Goal: Communication & Community: Share content

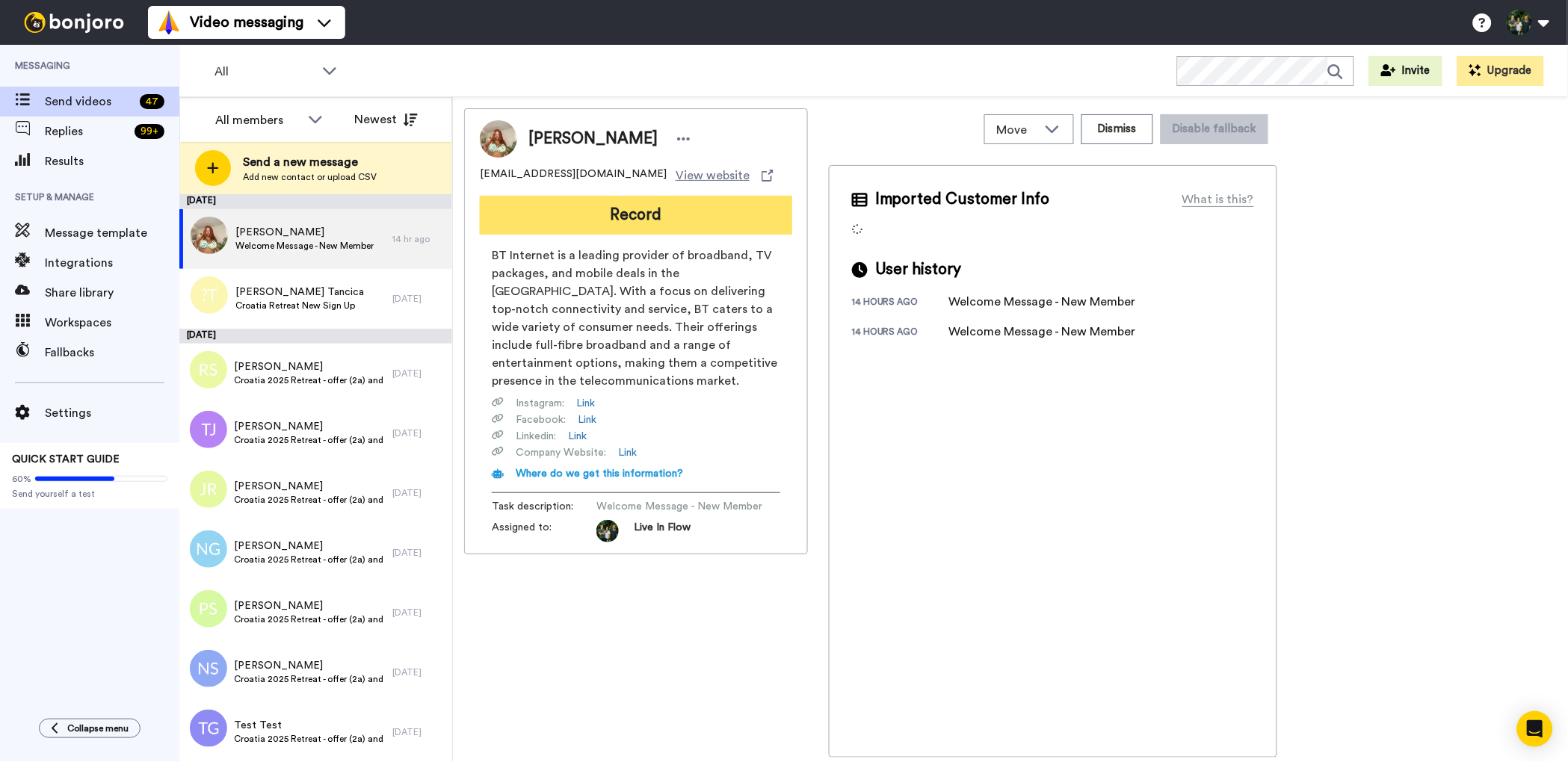
click at [619, 225] on button "Record" at bounding box center [635, 215] width 312 height 39
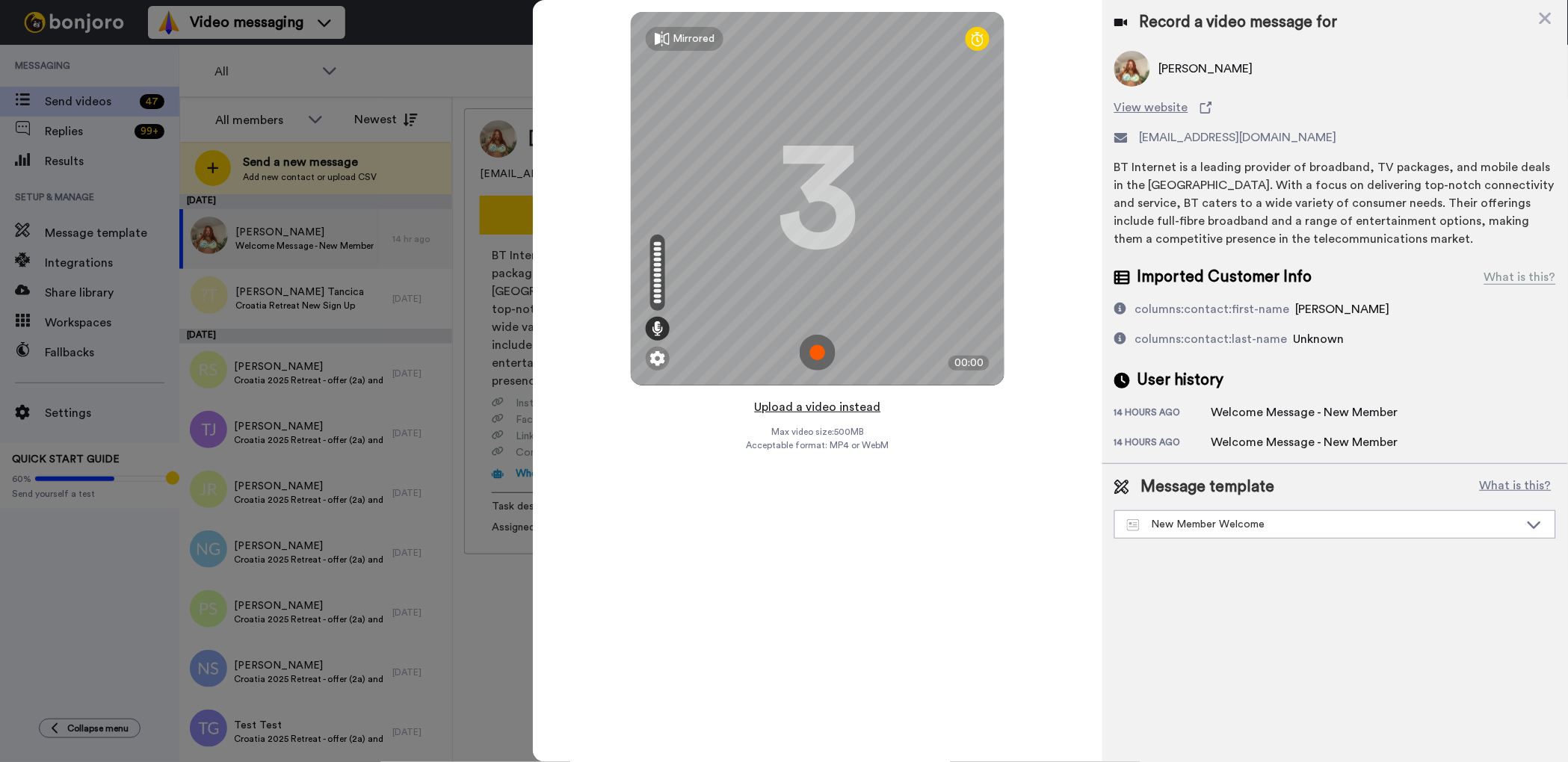
click at [815, 408] on button "Upload a video instead" at bounding box center [818, 407] width 135 height 20
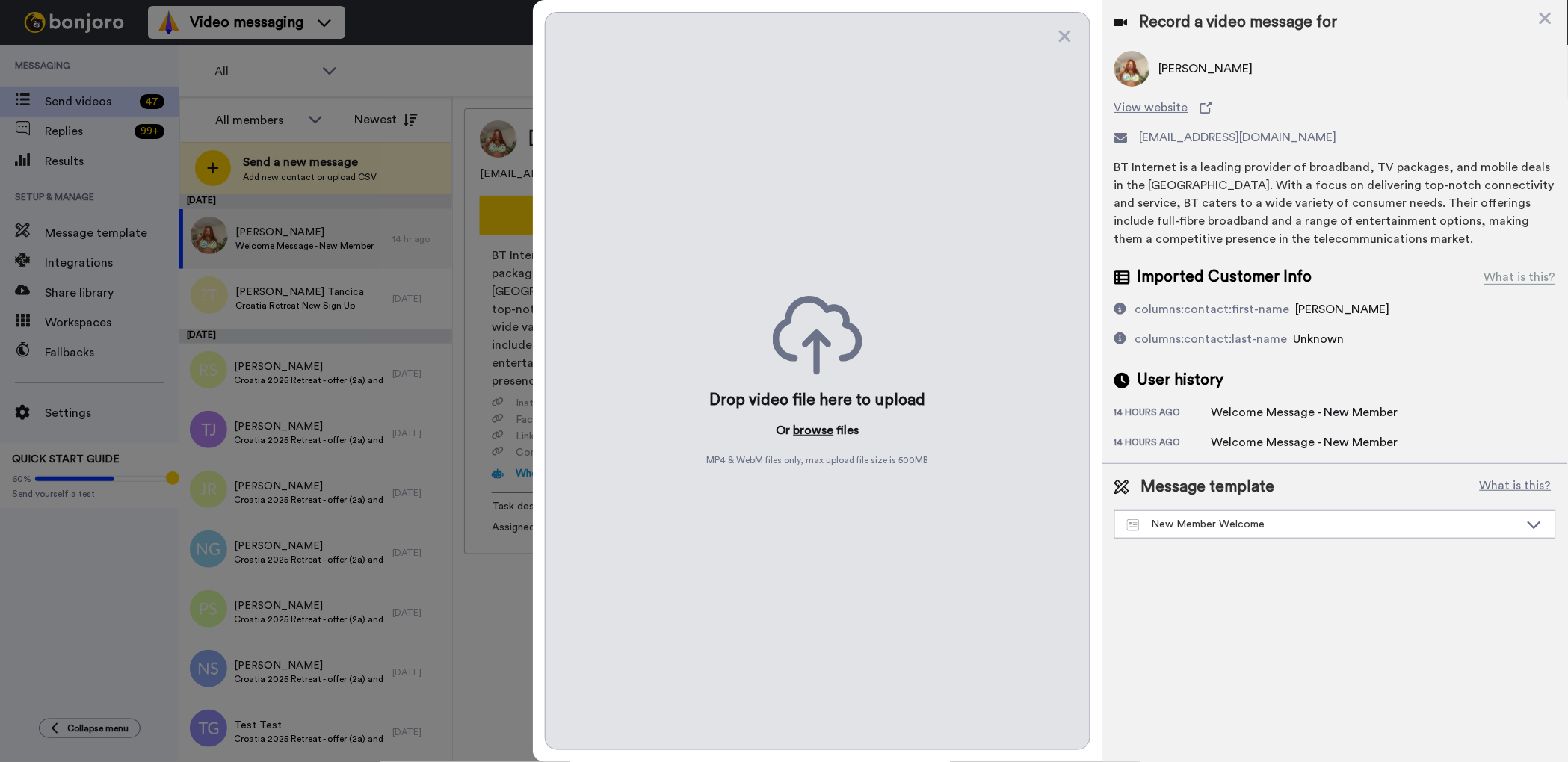
click at [815, 432] on button "browse" at bounding box center [813, 430] width 40 height 18
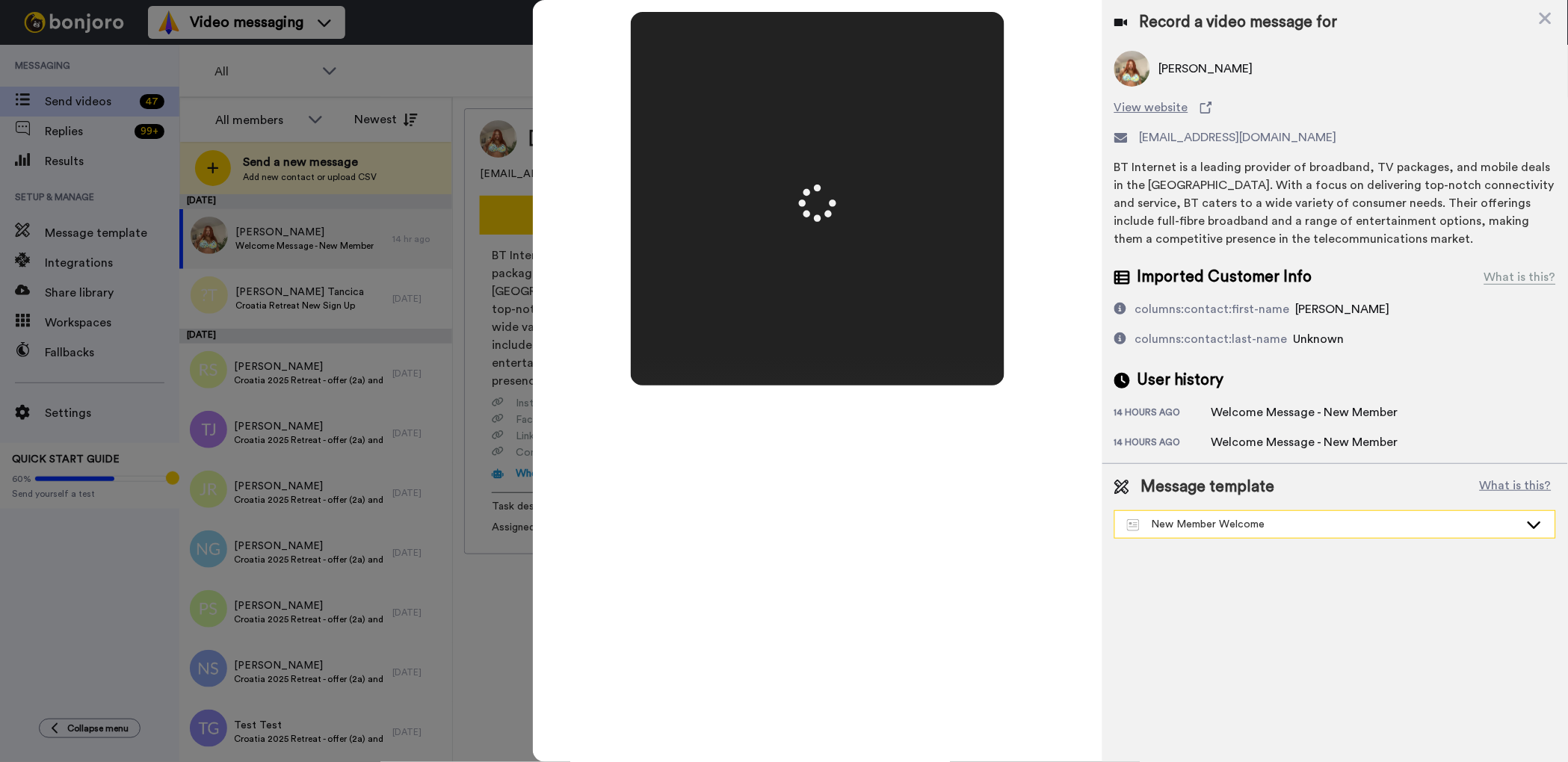
click at [1200, 522] on div "New Member Welcome" at bounding box center [1323, 524] width 392 height 15
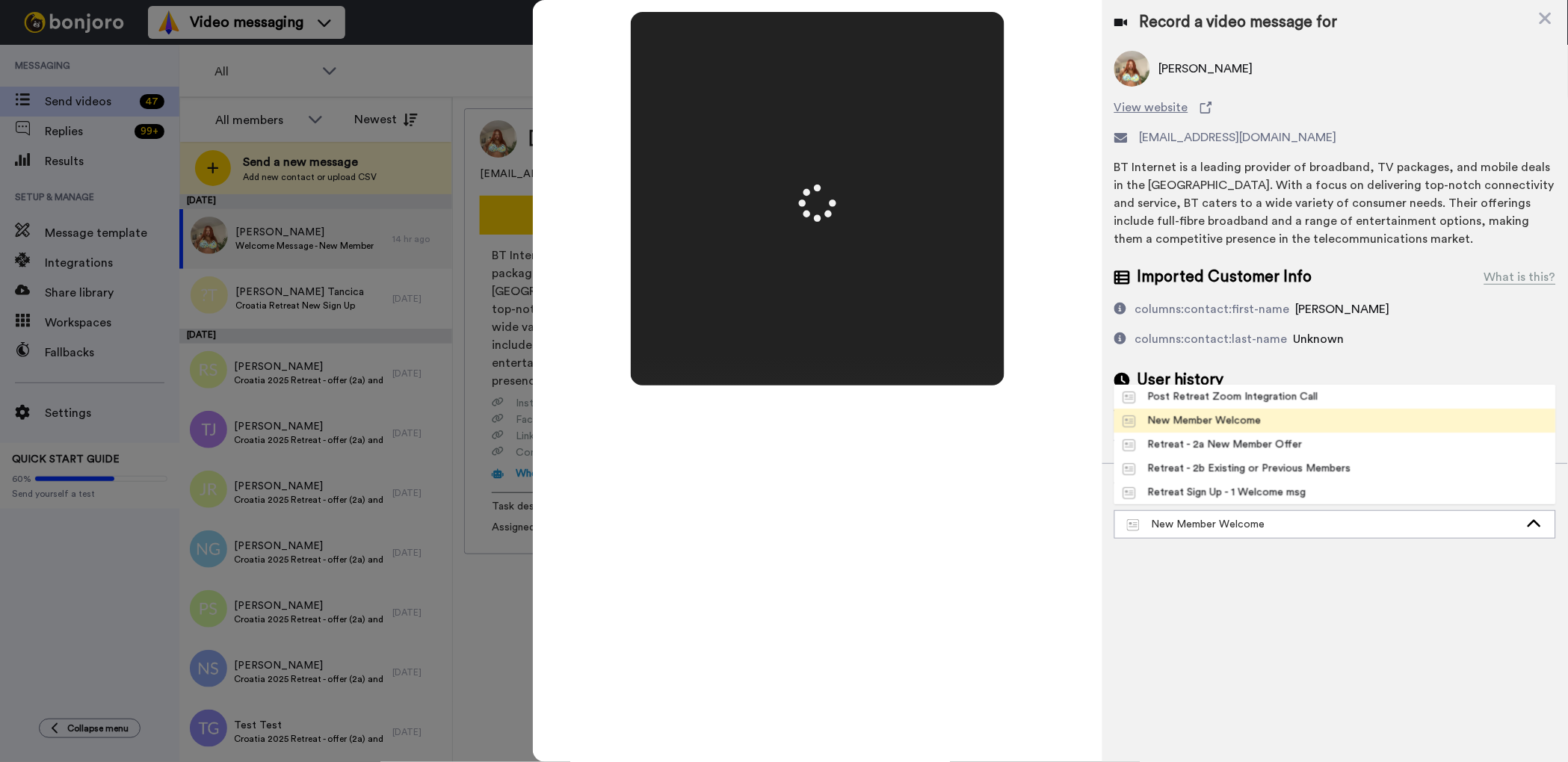
click at [1216, 421] on div "New Member Welcome" at bounding box center [1193, 420] width 139 height 15
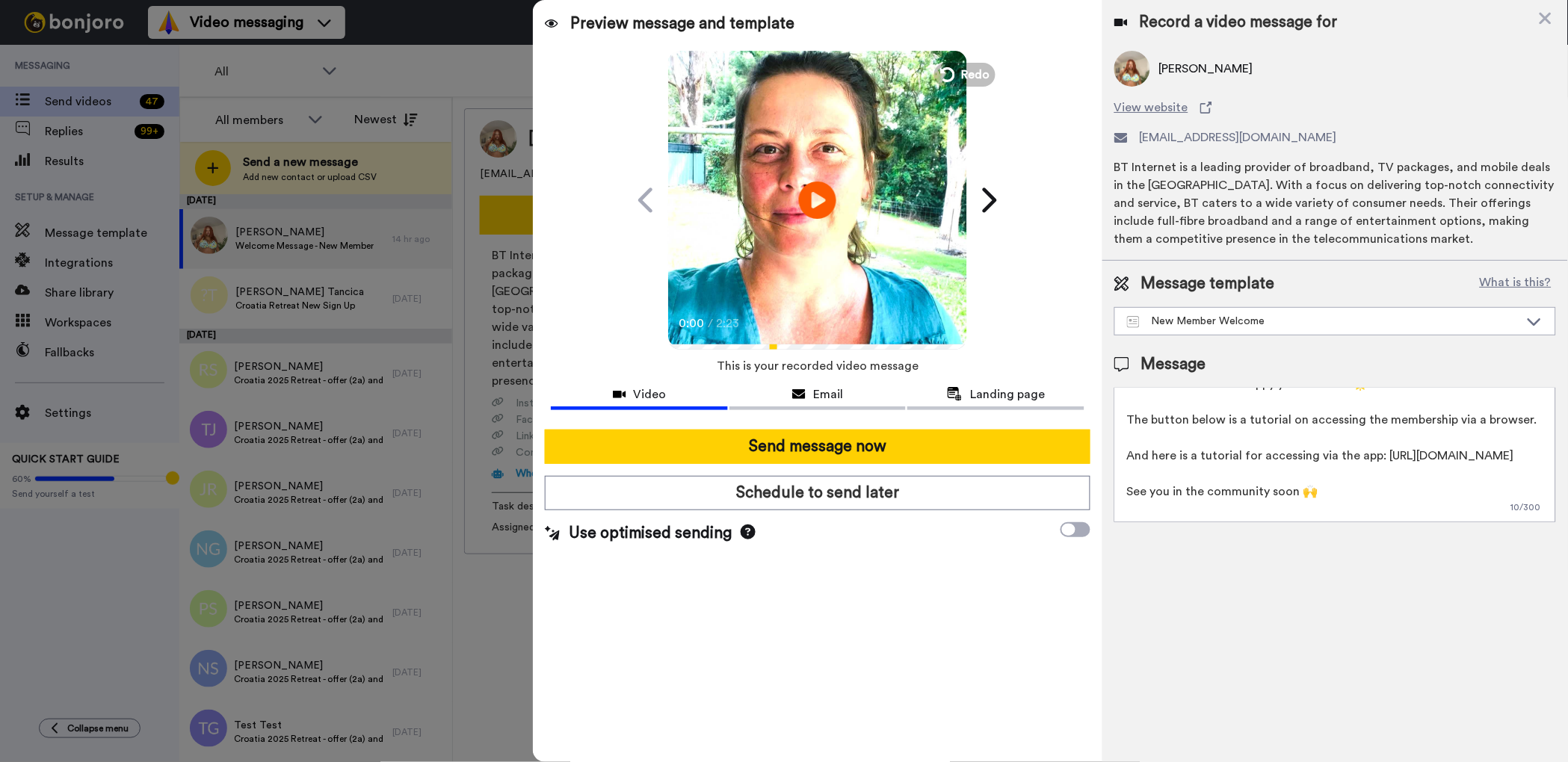
scroll to position [76, 0]
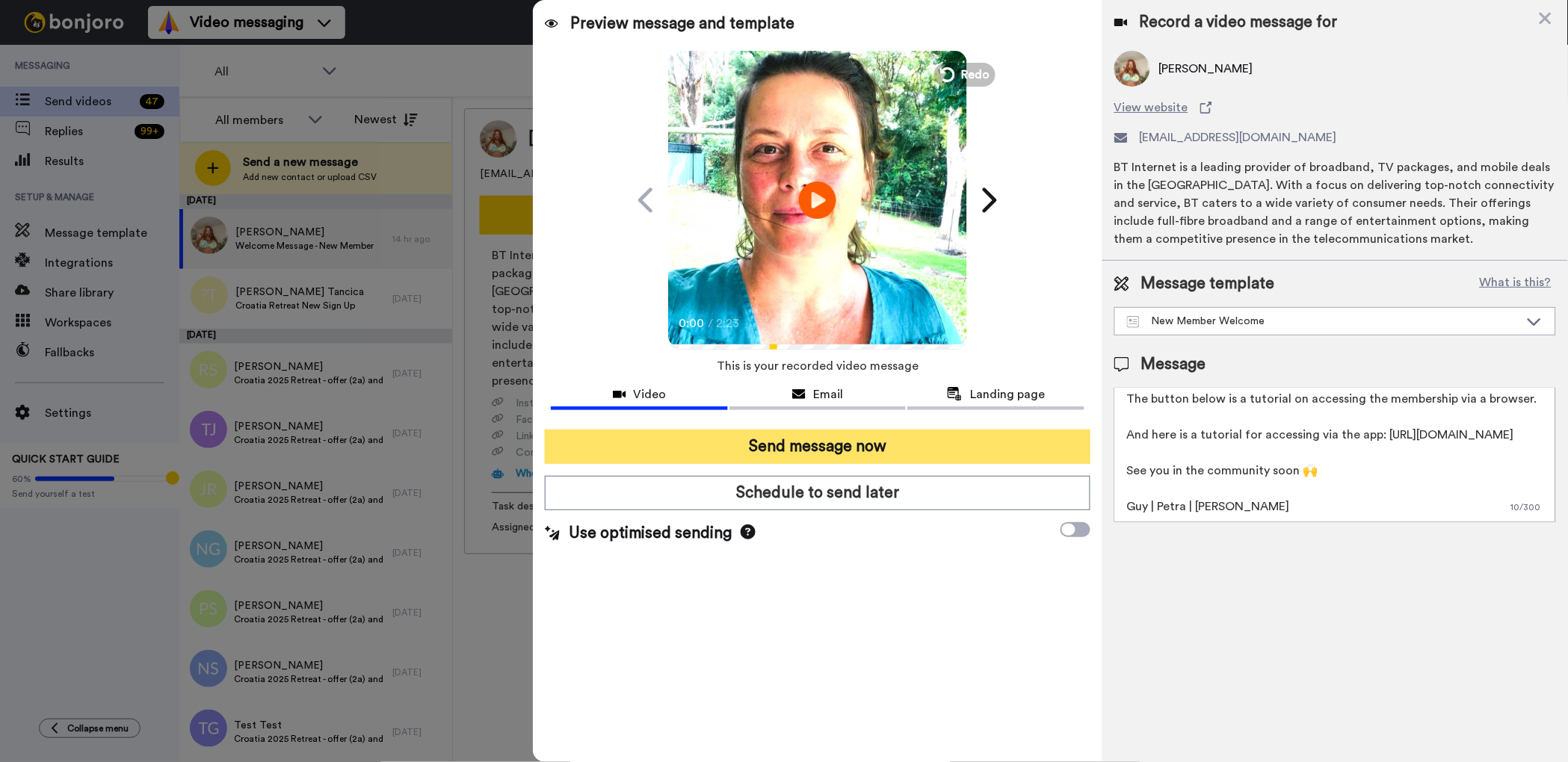
click at [832, 446] on button "Send message now" at bounding box center [817, 447] width 545 height 35
